Goal: Task Accomplishment & Management: Use online tool/utility

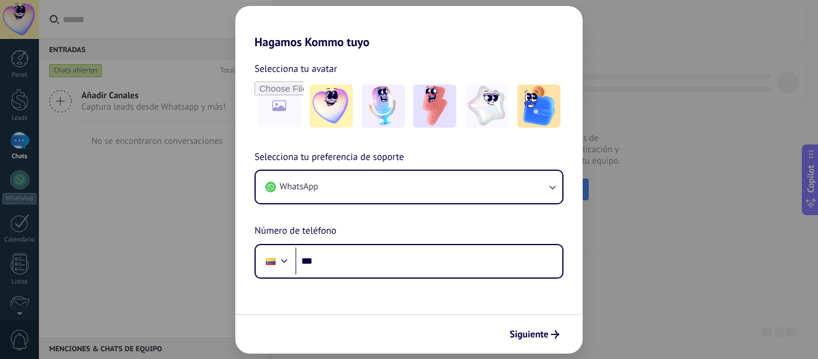
click at [683, 252] on div "Hagamos Kommo tuyo Selecciona tu avatar Selecciona tu preferencia de soporte Wh…" at bounding box center [409, 179] width 818 height 359
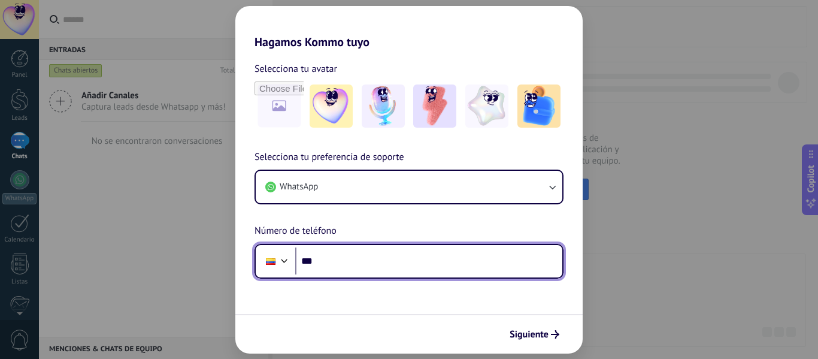
click at [368, 256] on input "***" at bounding box center [428, 261] width 267 height 28
type input "**********"
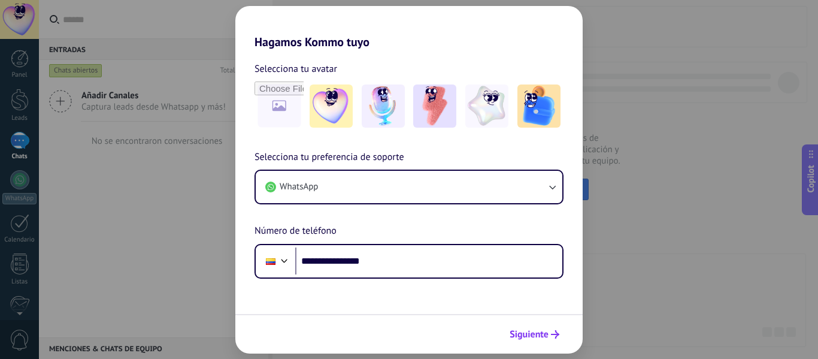
click at [544, 332] on span "Siguiente" at bounding box center [529, 334] width 39 height 8
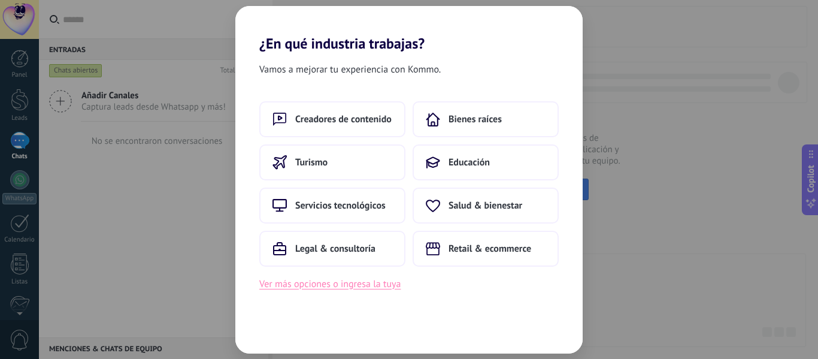
click at [323, 286] on button "Ver más opciones o ingresa la tuya" at bounding box center [329, 284] width 141 height 16
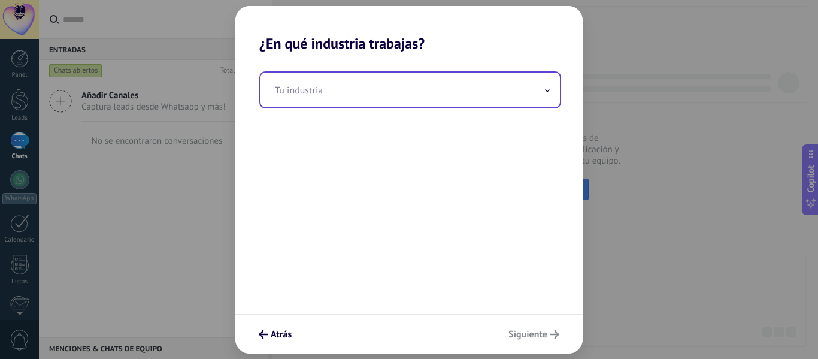
click at [424, 89] on input "text" at bounding box center [410, 89] width 299 height 35
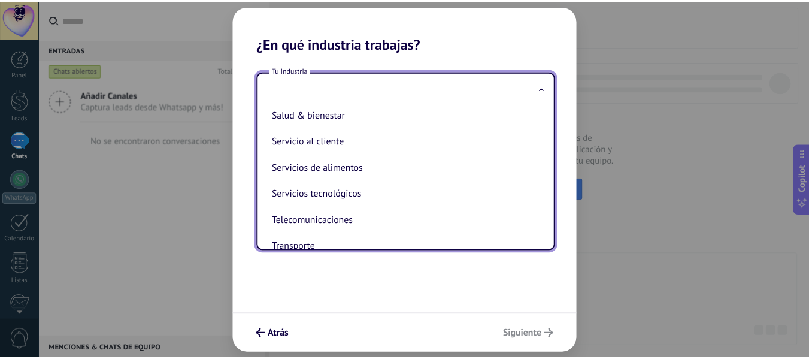
scroll to position [274, 0]
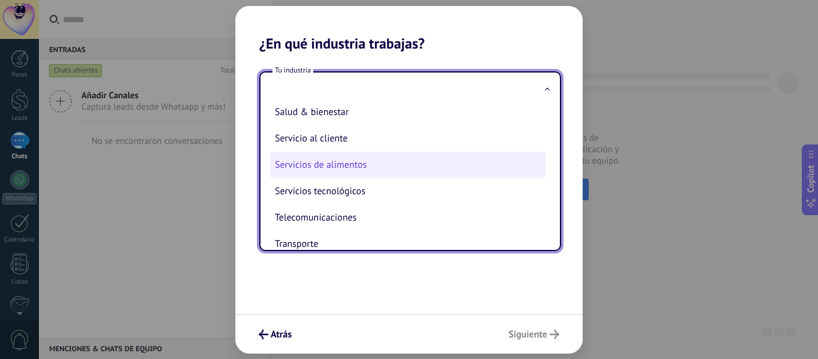
click at [316, 162] on li "Servicios de alimentos" at bounding box center [408, 165] width 276 height 26
type input "**********"
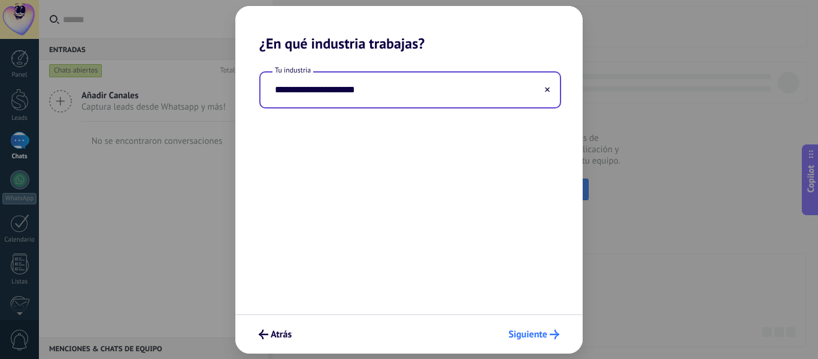
click at [537, 332] on span "Siguiente" at bounding box center [528, 334] width 39 height 8
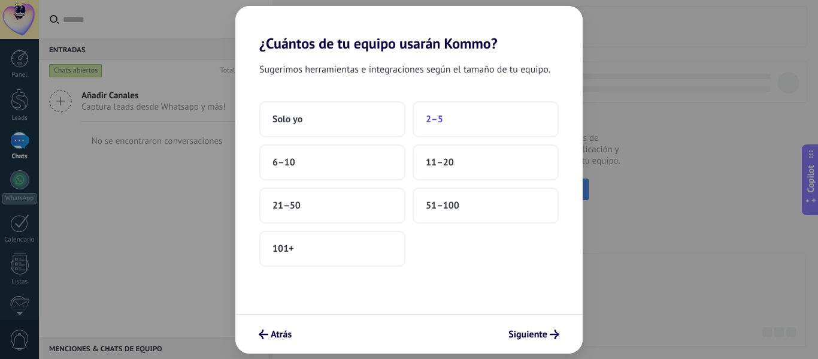
click at [433, 116] on span "2–5" at bounding box center [434, 119] width 17 height 12
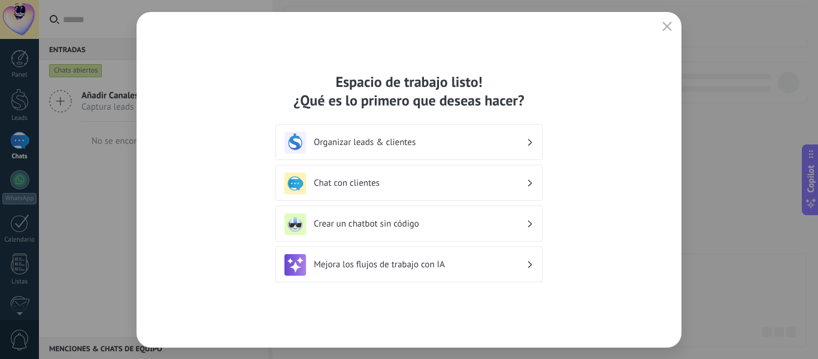
click at [532, 143] on use at bounding box center [530, 142] width 4 height 7
click at [349, 143] on h3 "Organizar leads & clientes" at bounding box center [420, 142] width 213 height 11
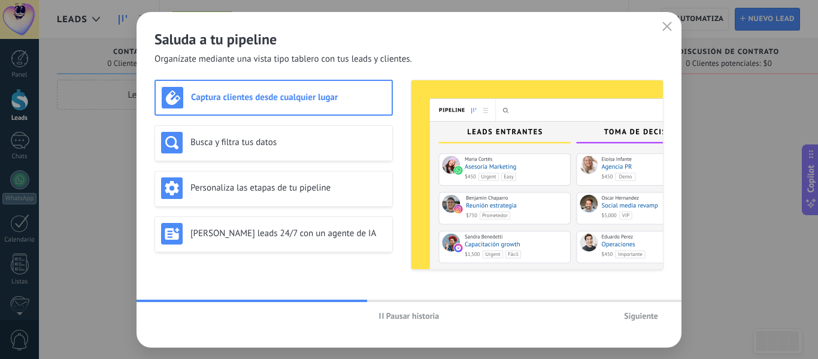
click at [408, 314] on span "Pausar historia" at bounding box center [412, 315] width 53 height 8
click at [637, 311] on span "Siguiente" at bounding box center [641, 315] width 34 height 8
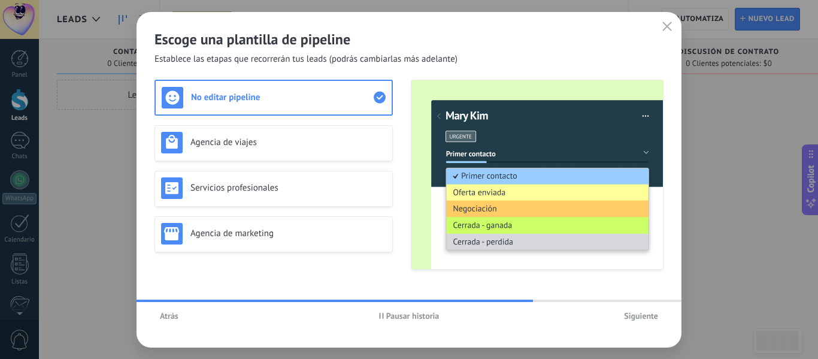
click at [649, 311] on span "Siguiente" at bounding box center [641, 315] width 34 height 8
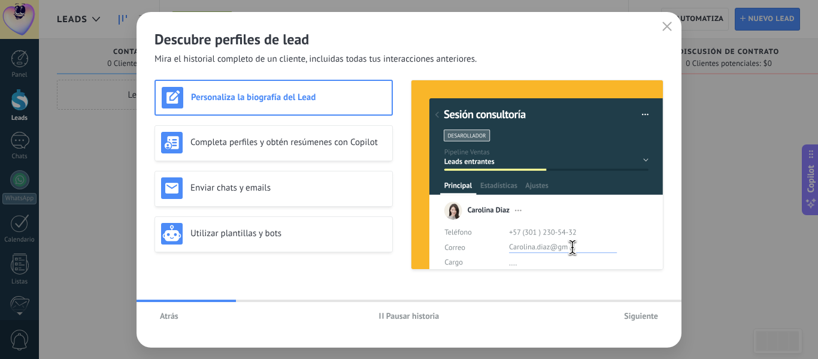
click at [167, 311] on span "Atrás" at bounding box center [169, 315] width 19 height 8
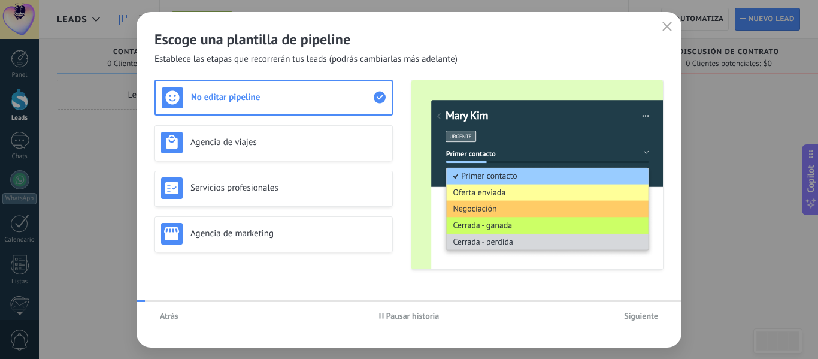
click at [170, 316] on span "Atrás" at bounding box center [169, 315] width 19 height 8
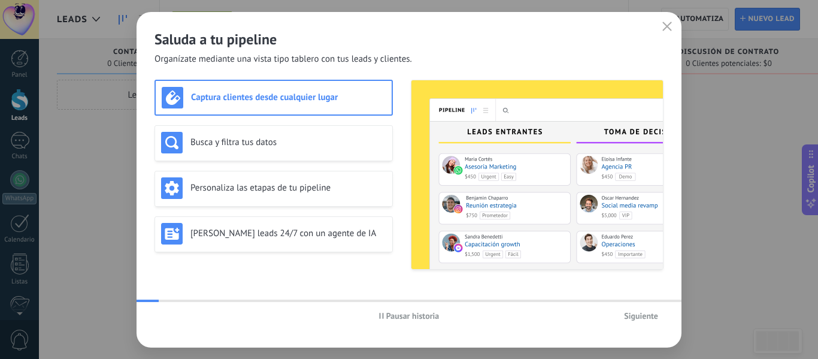
click at [170, 314] on div "Pausar historia Siguiente" at bounding box center [409, 316] width 545 height 28
drag, startPoint x: 661, startPoint y: 21, endPoint x: 670, endPoint y: 26, distance: 11.0
click at [670, 26] on button "button" at bounding box center [667, 27] width 16 height 17
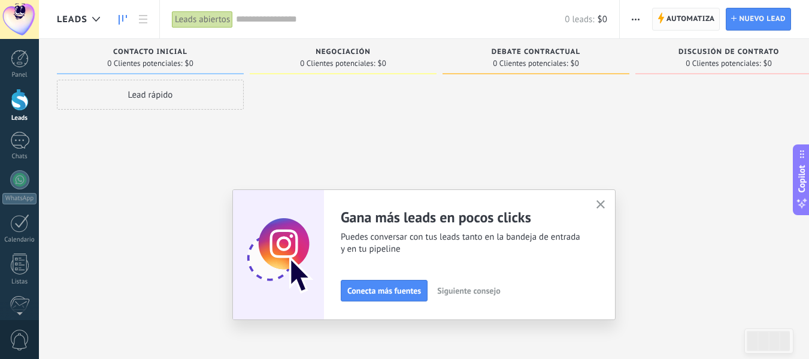
scroll to position [140, 0]
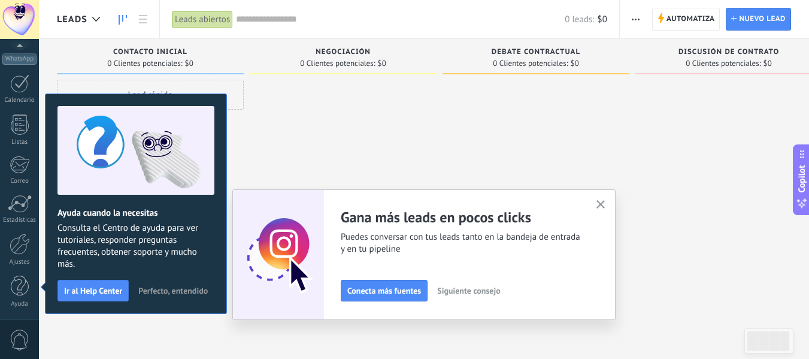
click at [606, 201] on icon "button" at bounding box center [601, 204] width 9 height 9
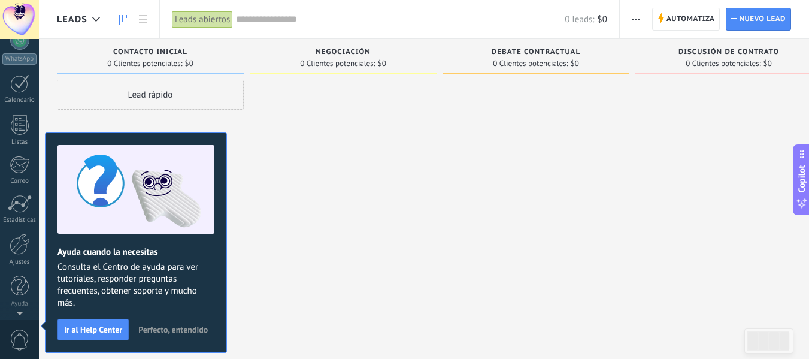
scroll to position [0, 0]
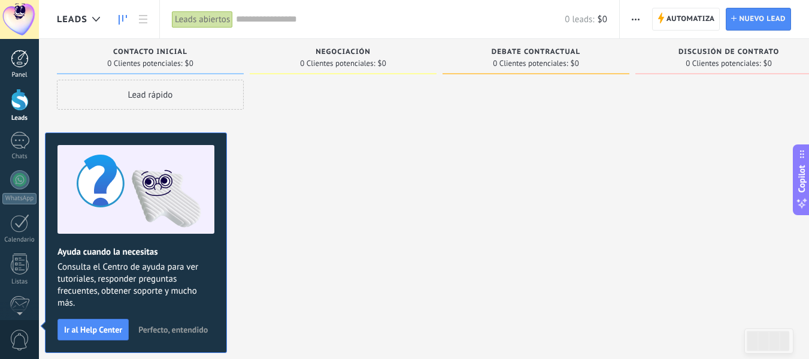
click at [22, 56] on div at bounding box center [20, 59] width 18 height 18
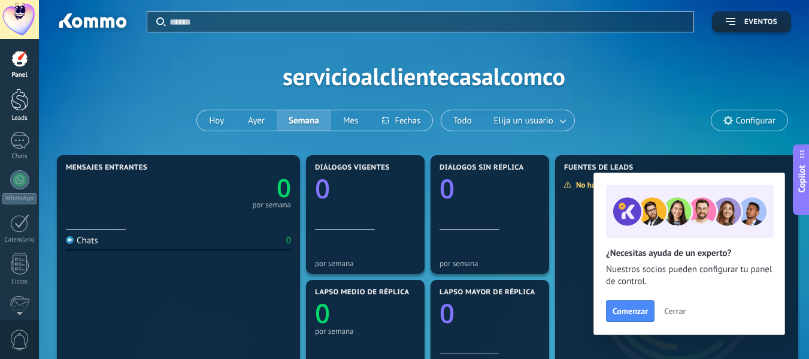
click at [19, 101] on div at bounding box center [20, 100] width 18 height 22
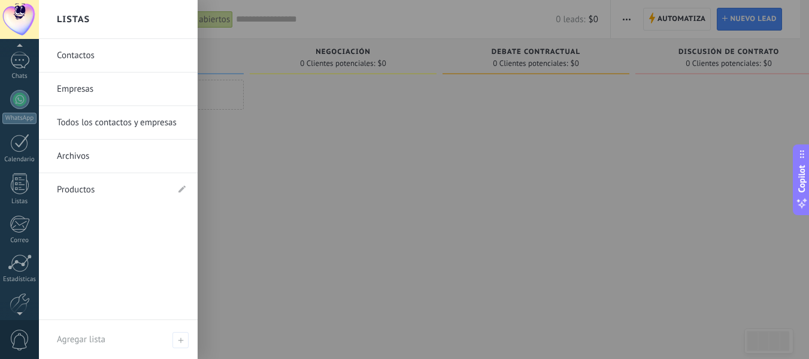
scroll to position [140, 0]
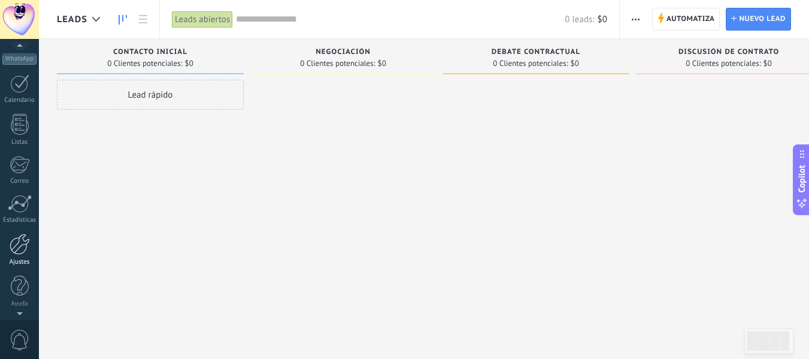
click at [19, 247] on div at bounding box center [20, 244] width 20 height 21
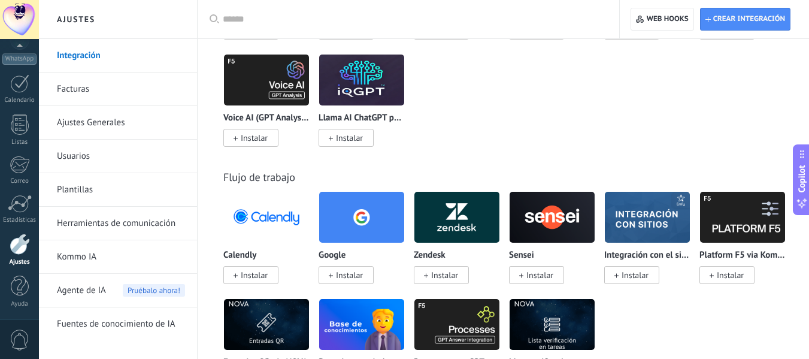
scroll to position [1797, 0]
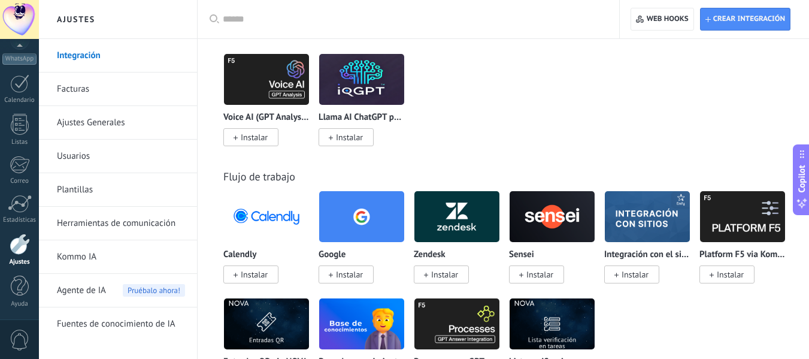
click at [295, 17] on input "text" at bounding box center [413, 19] width 380 height 13
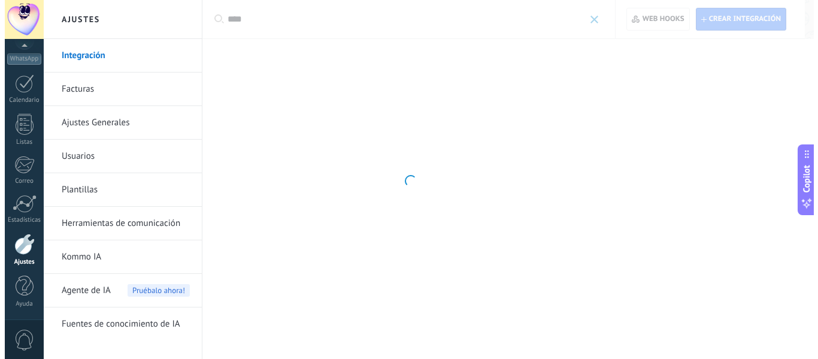
scroll to position [0, 0]
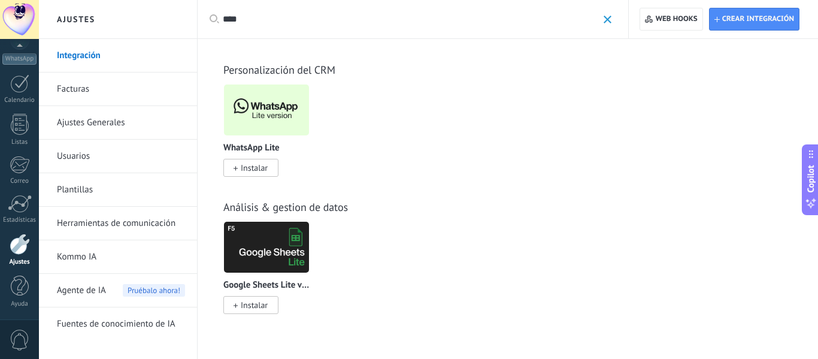
type input "****"
click at [258, 102] on img at bounding box center [266, 110] width 85 height 58
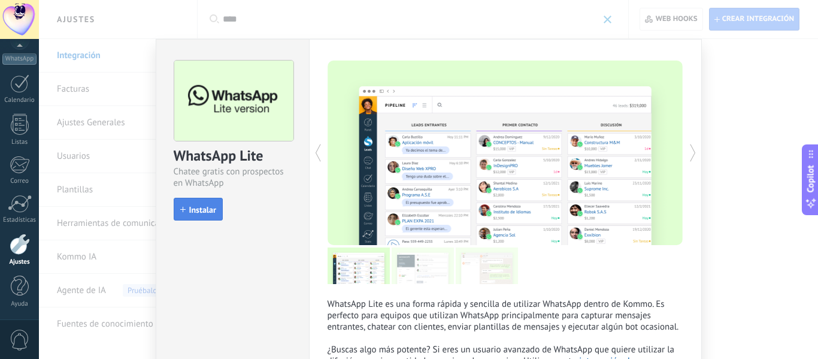
click at [200, 205] on span "Instalar" at bounding box center [202, 209] width 27 height 8
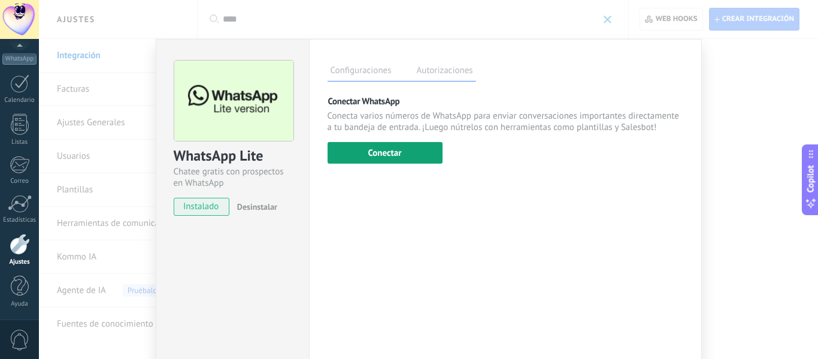
click at [381, 146] on button "Conectar" at bounding box center [385, 153] width 115 height 22
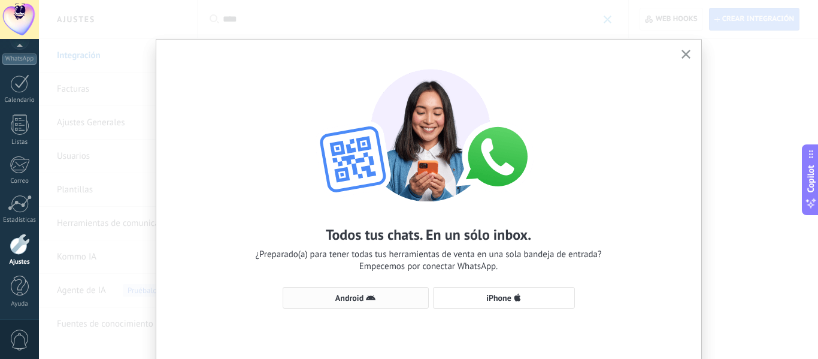
click at [347, 299] on span "Android" at bounding box center [349, 297] width 28 height 8
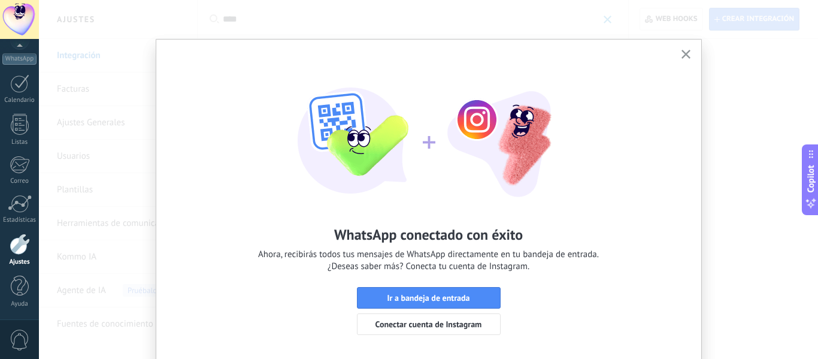
click at [682, 54] on icon "button" at bounding box center [686, 54] width 9 height 9
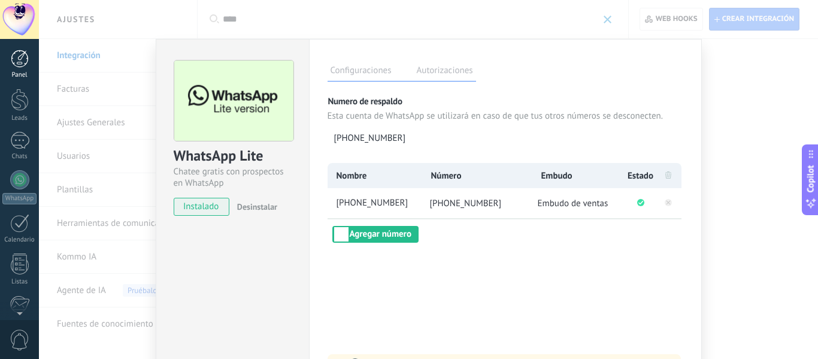
click at [18, 55] on div at bounding box center [20, 59] width 18 height 18
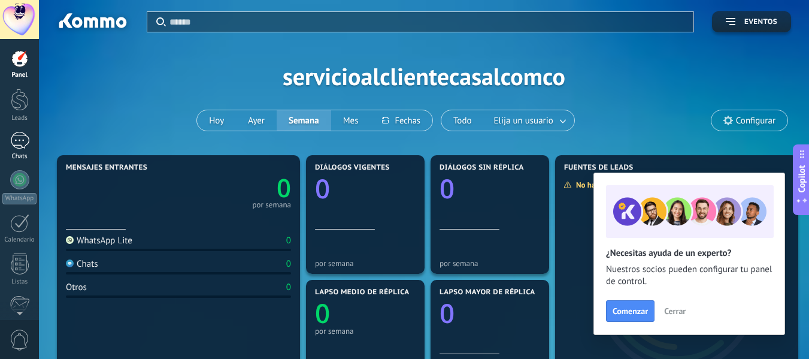
click at [19, 147] on div at bounding box center [19, 140] width 19 height 17
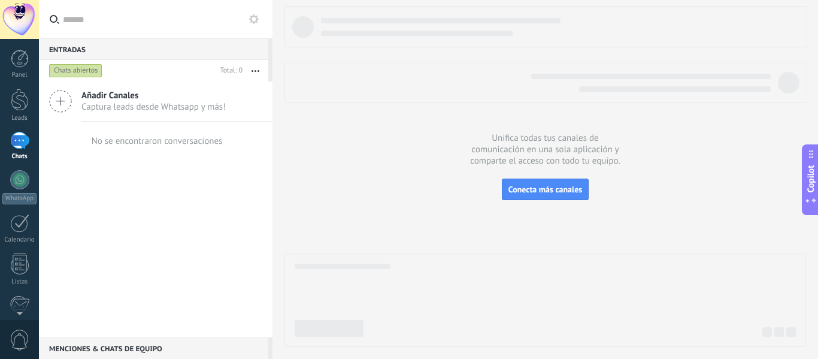
click at [16, 141] on div at bounding box center [19, 140] width 19 height 17
click at [78, 71] on div "Chats abiertos" at bounding box center [75, 70] width 53 height 14
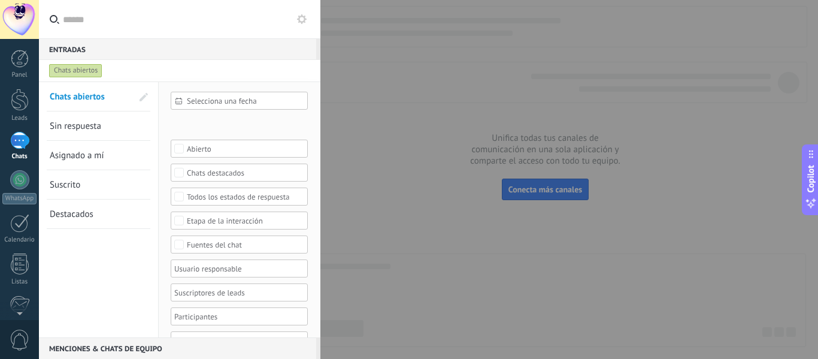
click at [60, 69] on div "Chats abiertos" at bounding box center [75, 70] width 53 height 14
click at [19, 138] on div at bounding box center [19, 140] width 19 height 17
click at [20, 64] on div at bounding box center [20, 59] width 18 height 18
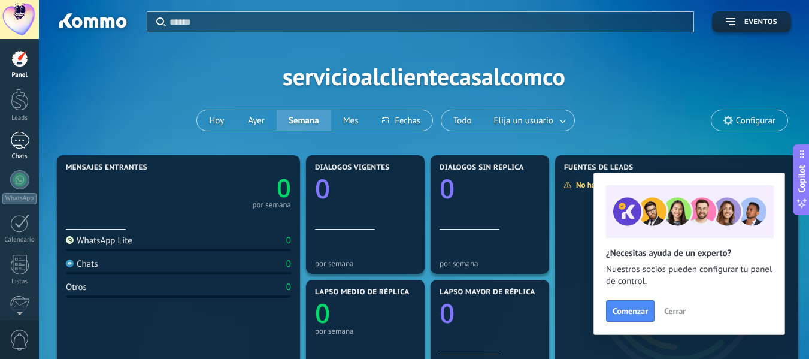
click at [17, 140] on div at bounding box center [19, 140] width 19 height 17
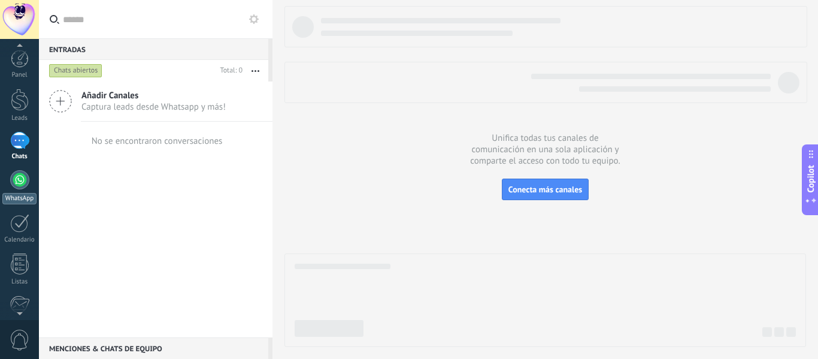
click at [28, 180] on div at bounding box center [19, 179] width 19 height 19
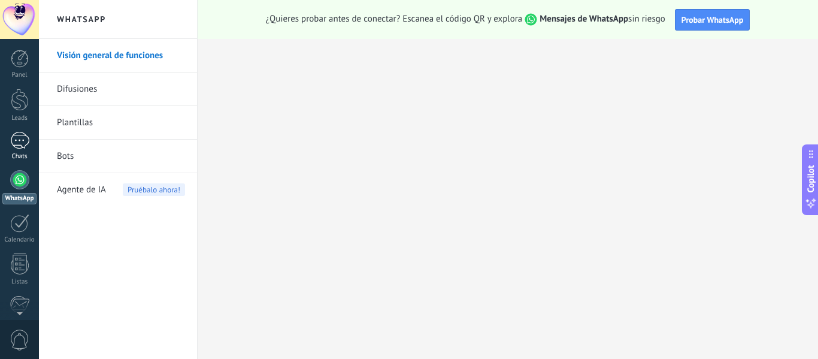
drag, startPoint x: 18, startPoint y: 136, endPoint x: 28, endPoint y: 137, distance: 10.3
click at [19, 136] on div at bounding box center [19, 140] width 19 height 17
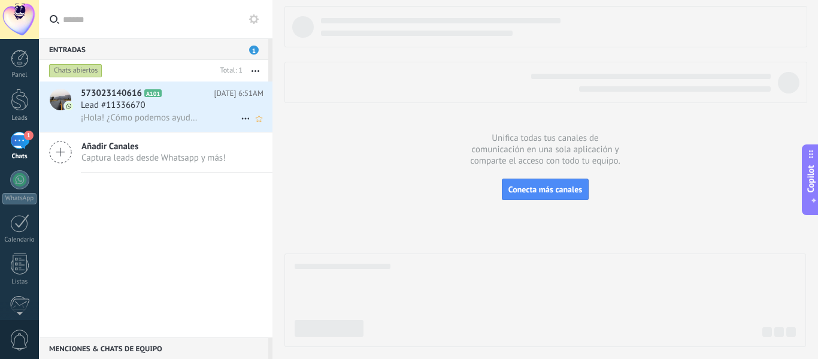
drag, startPoint x: 158, startPoint y: 104, endPoint x: 152, endPoint y: 108, distance: 6.8
click at [158, 104] on div "Lead #11336670" at bounding box center [172, 105] width 183 height 12
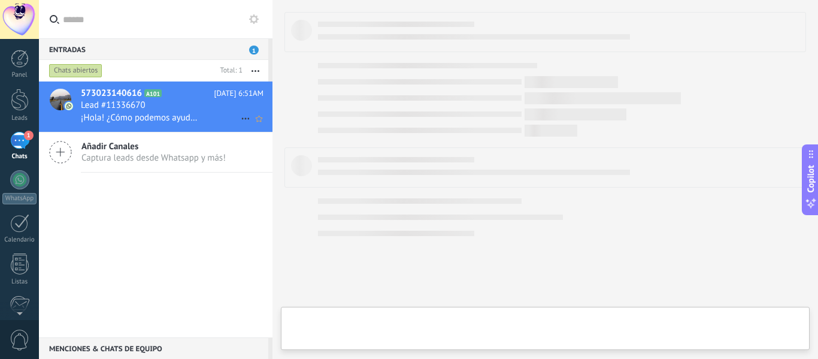
click at [191, 105] on div "Lead #11336670" at bounding box center [172, 105] width 183 height 12
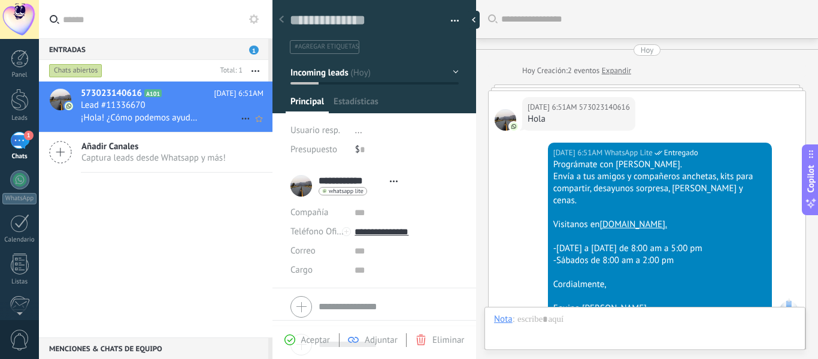
scroll to position [443, 0]
